Goal: Find specific page/section: Find specific page/section

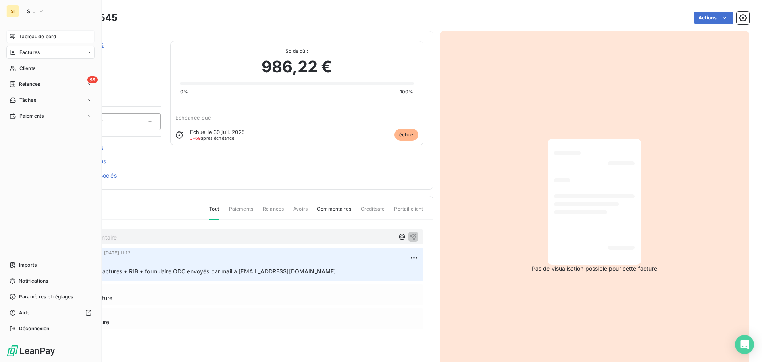
click at [27, 35] on span "Tableau de bord" at bounding box center [37, 36] width 37 height 7
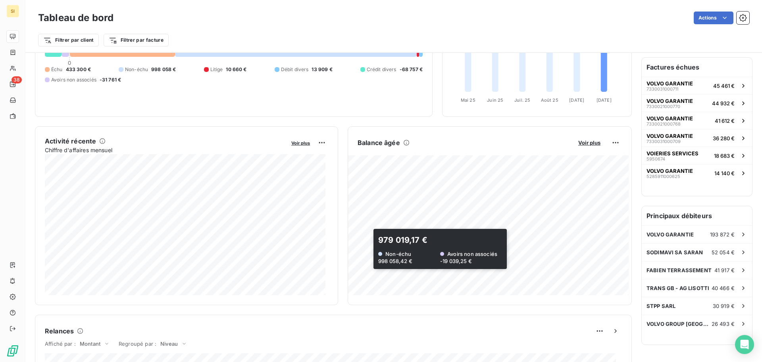
scroll to position [40, 0]
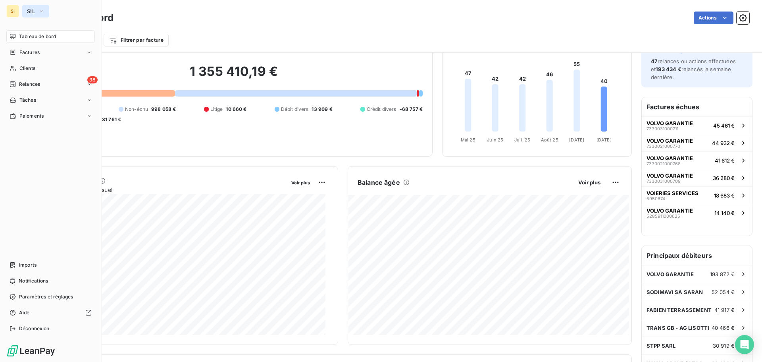
click at [31, 13] on span "SIL" at bounding box center [31, 11] width 8 height 6
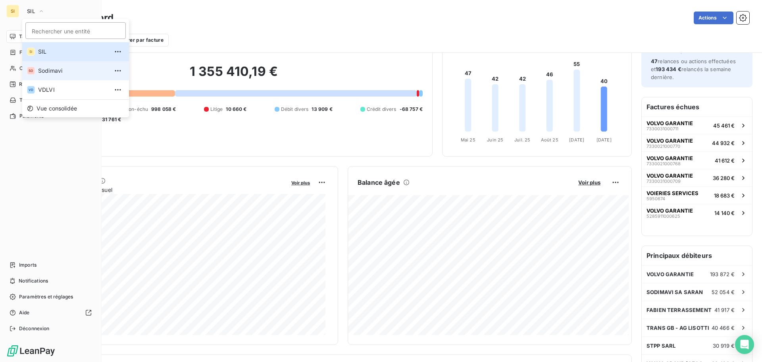
click at [44, 71] on span "Sodimavi" at bounding box center [73, 71] width 70 height 8
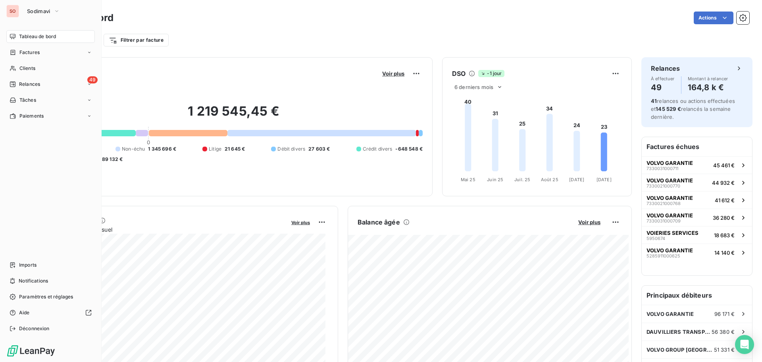
click at [34, 38] on span "Tableau de bord" at bounding box center [37, 36] width 37 height 7
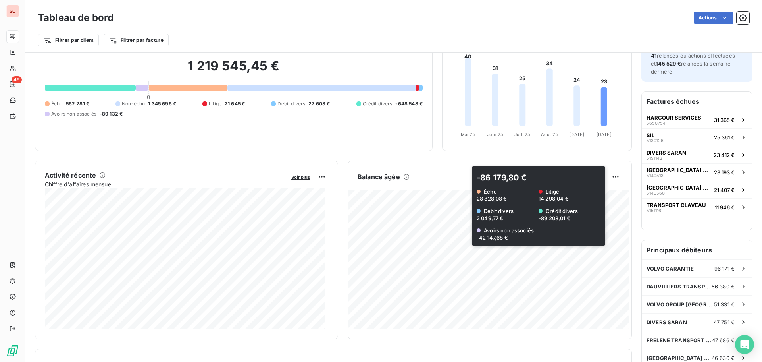
scroll to position [0, 0]
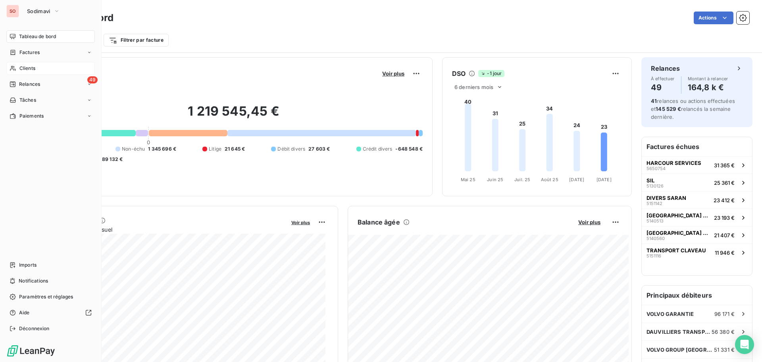
click at [19, 67] on span "Clients" at bounding box center [27, 68] width 16 height 7
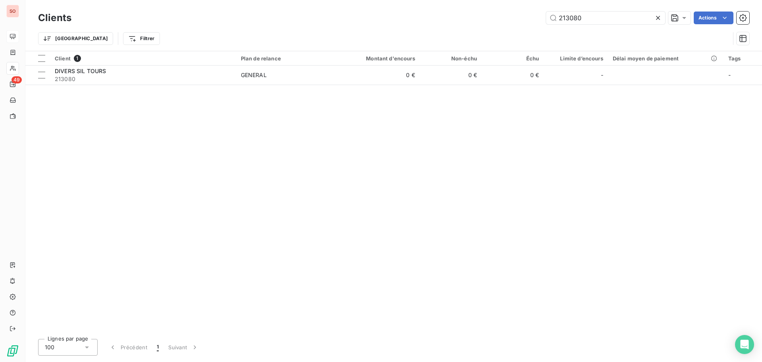
drag, startPoint x: 597, startPoint y: 22, endPoint x: 526, endPoint y: 8, distance: 72.9
click at [527, 8] on div "Clients 213080 Actions Trier Filtrer" at bounding box center [393, 25] width 737 height 51
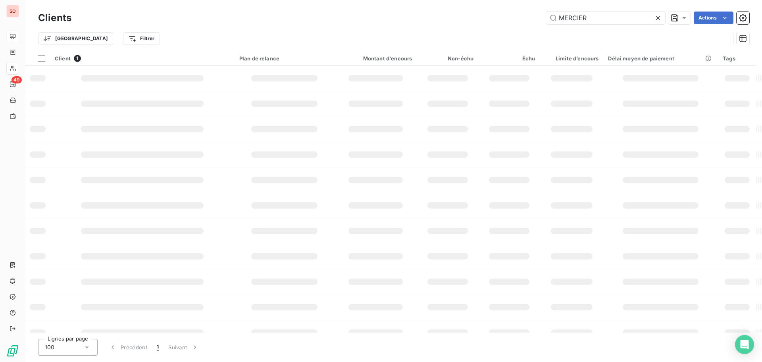
type input "MERCIER"
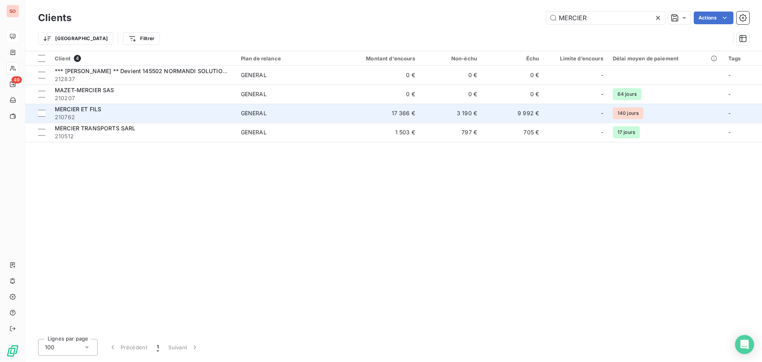
click at [106, 114] on span "210762" at bounding box center [143, 117] width 177 height 8
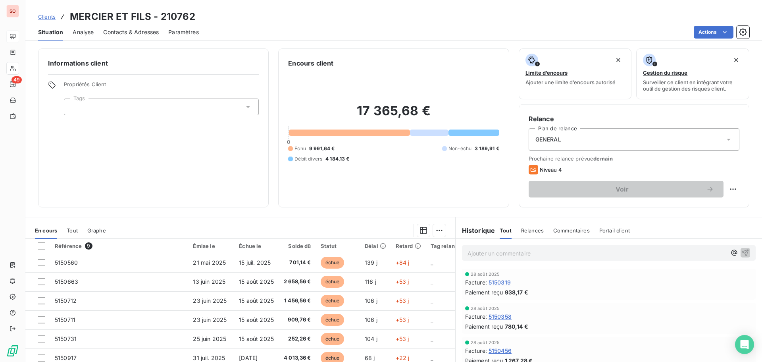
click at [482, 254] on p "Ajouter un commentaire ﻿" at bounding box center [597, 253] width 259 height 10
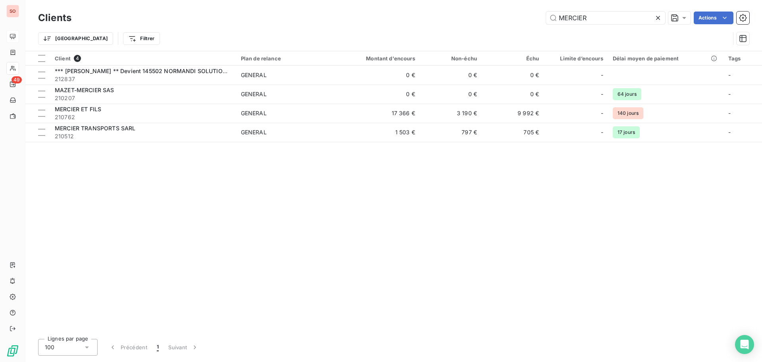
drag, startPoint x: 586, startPoint y: 18, endPoint x: 520, endPoint y: 17, distance: 65.5
click at [520, 17] on div "MERCIER Actions" at bounding box center [415, 18] width 668 height 13
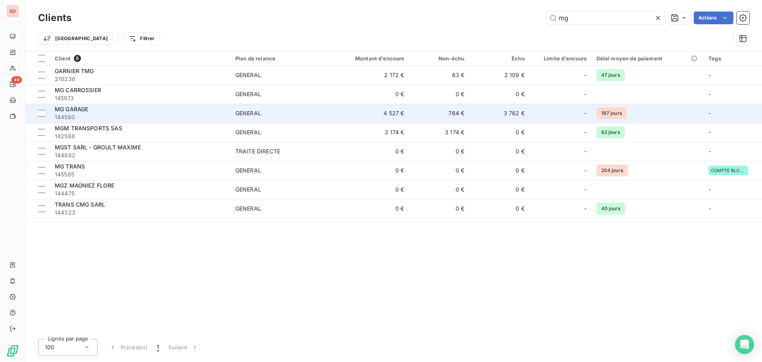
type input "mg"
click at [188, 112] on div "MG GARAGE" at bounding box center [140, 109] width 171 height 8
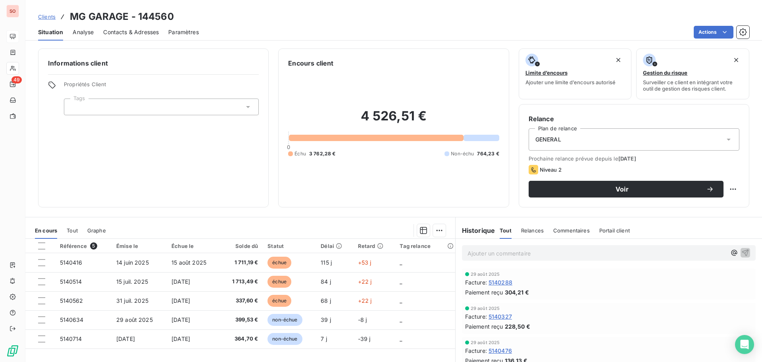
drag, startPoint x: 474, startPoint y: 258, endPoint x: 479, endPoint y: 254, distance: 5.9
click at [475, 258] on div "Ajouter un commentaire ﻿" at bounding box center [609, 252] width 294 height 15
click at [480, 252] on p "Ajouter un commentaire ﻿" at bounding box center [597, 253] width 259 height 10
